Goal: Information Seeking & Learning: Learn about a topic

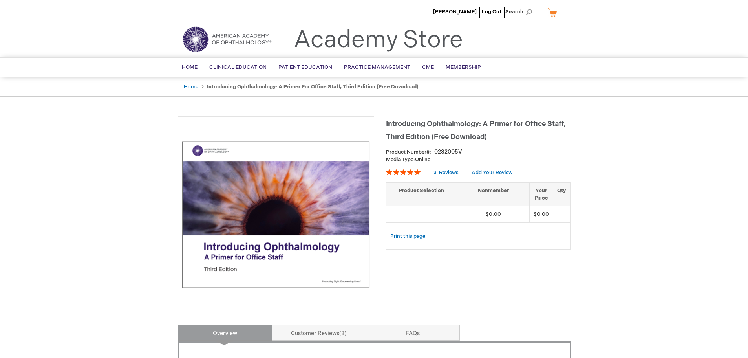
click at [263, 234] on img at bounding box center [276, 215] width 188 height 188
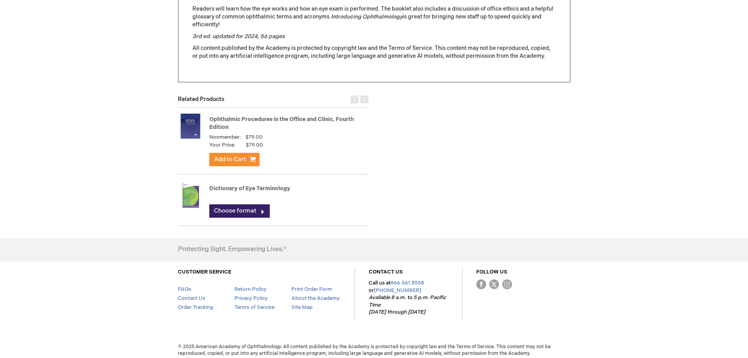
scroll to position [418, 0]
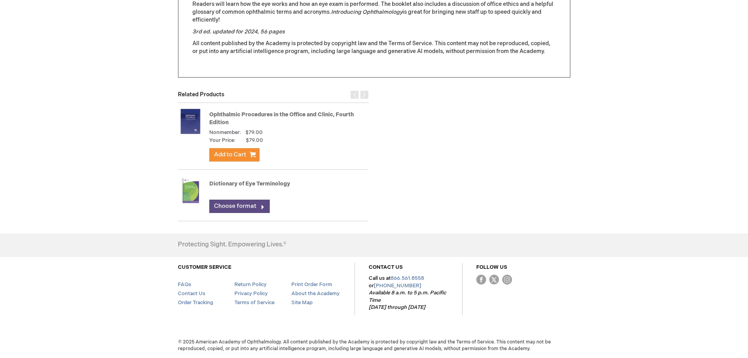
click at [238, 209] on link "Choose format" at bounding box center [239, 205] width 60 height 13
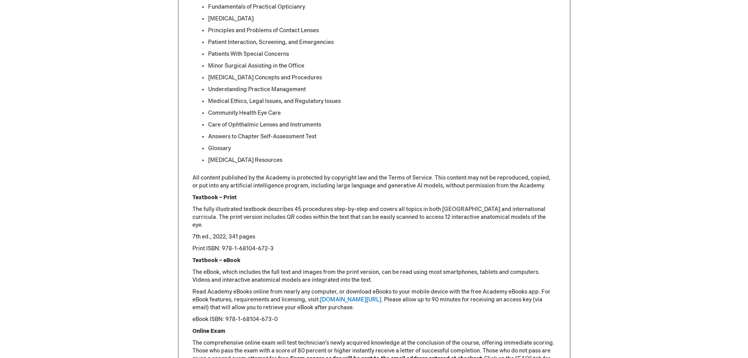
scroll to position [589, 0]
